Goal: Task Accomplishment & Management: Use online tool/utility

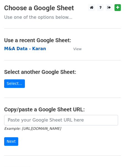
click at [28, 47] on strong "M&A Data - Karan" at bounding box center [25, 48] width 42 height 5
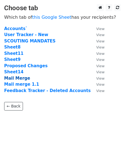
click at [18, 77] on strong "Mail Merge" at bounding box center [17, 78] width 26 height 5
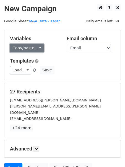
click at [35, 49] on link "Copy/paste..." at bounding box center [27, 48] width 34 height 9
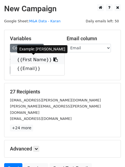
click at [29, 57] on link "{{First Name}}" at bounding box center [37, 60] width 54 height 9
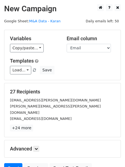
scroll to position [47, 0]
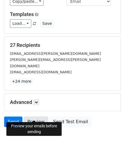
click at [36, 117] on link "Preview" at bounding box center [36, 122] width 24 height 10
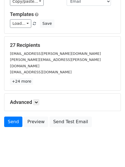
click at [26, 135] on body "New Campaign Daily emails left: 50 Google Sheet: M&A Data - Karan Variables Cop…" at bounding box center [62, 54] width 125 height 195
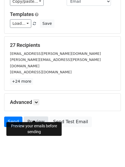
click at [38, 117] on link "Preview" at bounding box center [36, 122] width 24 height 10
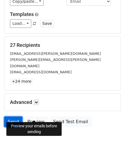
click at [14, 117] on link "Send" at bounding box center [13, 122] width 18 height 10
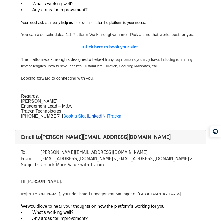
scroll to position [831, 0]
